Goal: Register for event/course

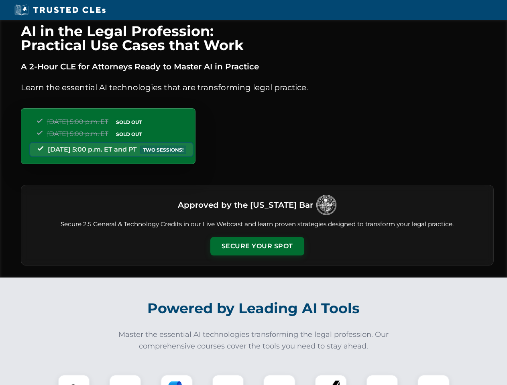
click at [257, 246] on button "Secure Your Spot" at bounding box center [257, 246] width 94 height 18
click at [74, 380] on img at bounding box center [73, 390] width 23 height 23
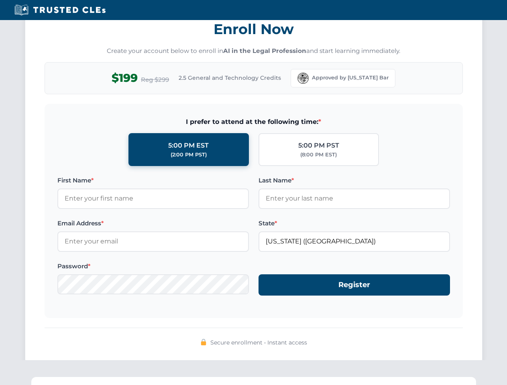
scroll to position [787, 0]
